Goal: Task Accomplishment & Management: Use online tool/utility

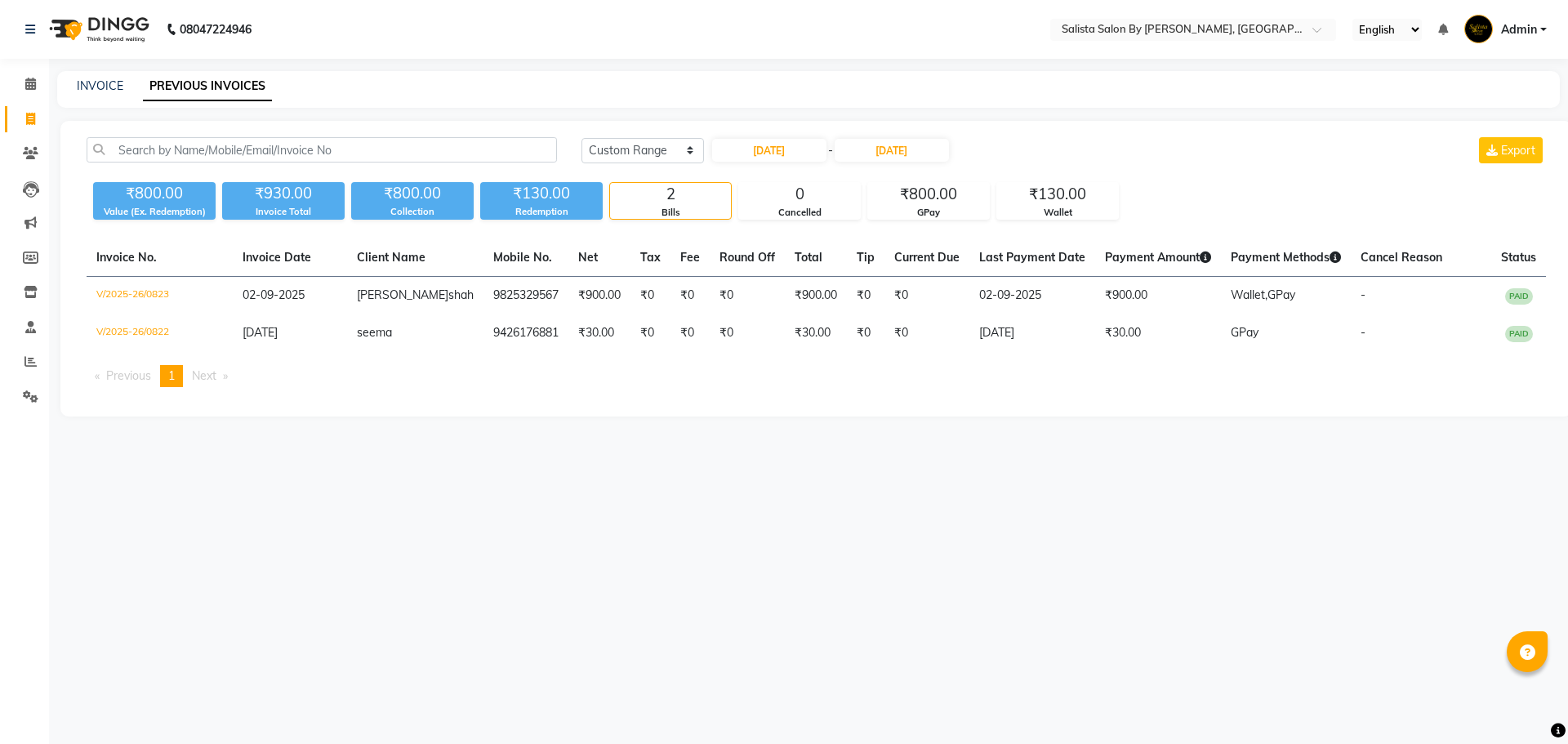
select select "range"
click at [92, 85] on link "INVOICE" at bounding box center [100, 85] width 47 height 14
select select "service"
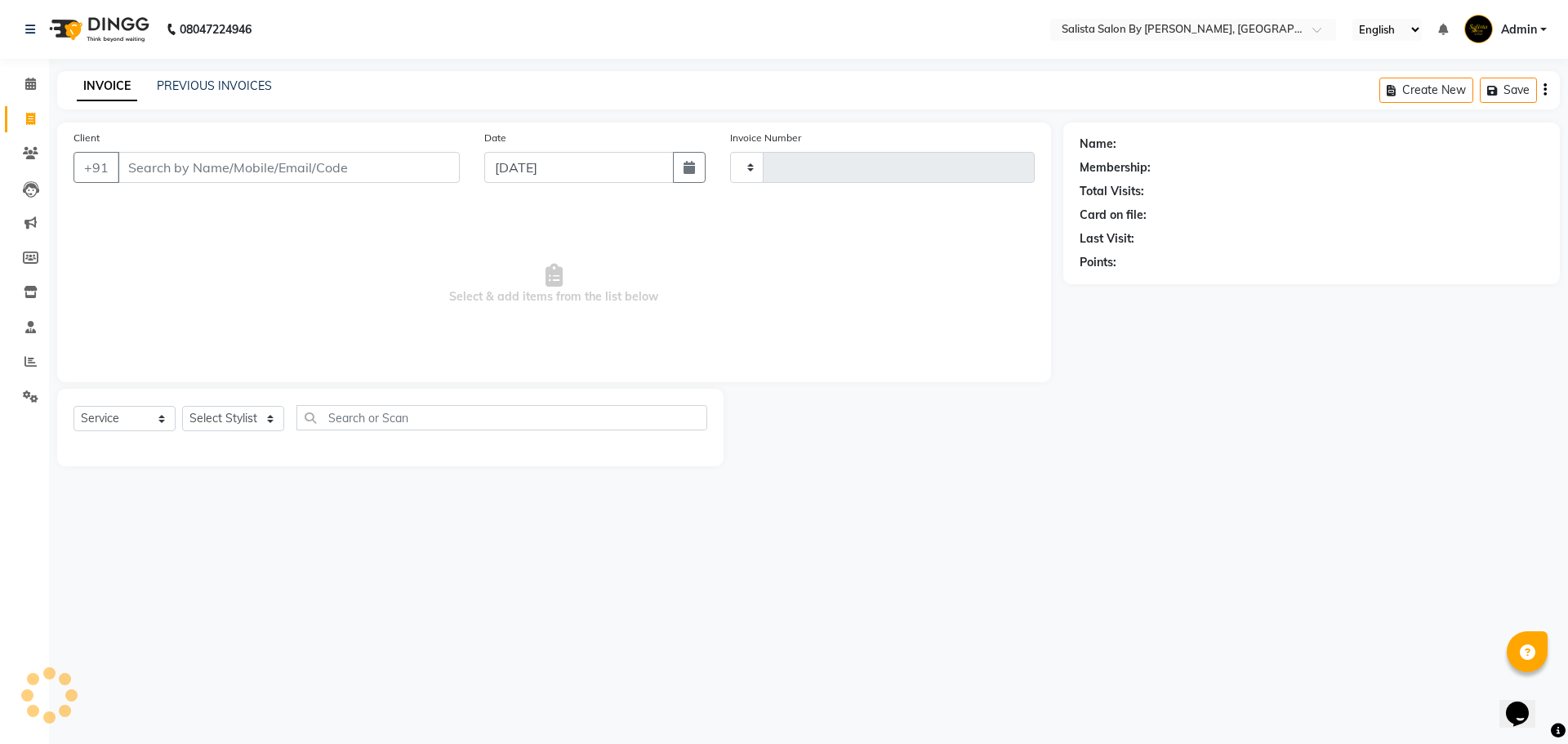
type input "0824"
select select "6878"
click at [259, 165] on input "Client" at bounding box center [288, 168] width 342 height 31
type input "9"
